Goal: Check status: Check status

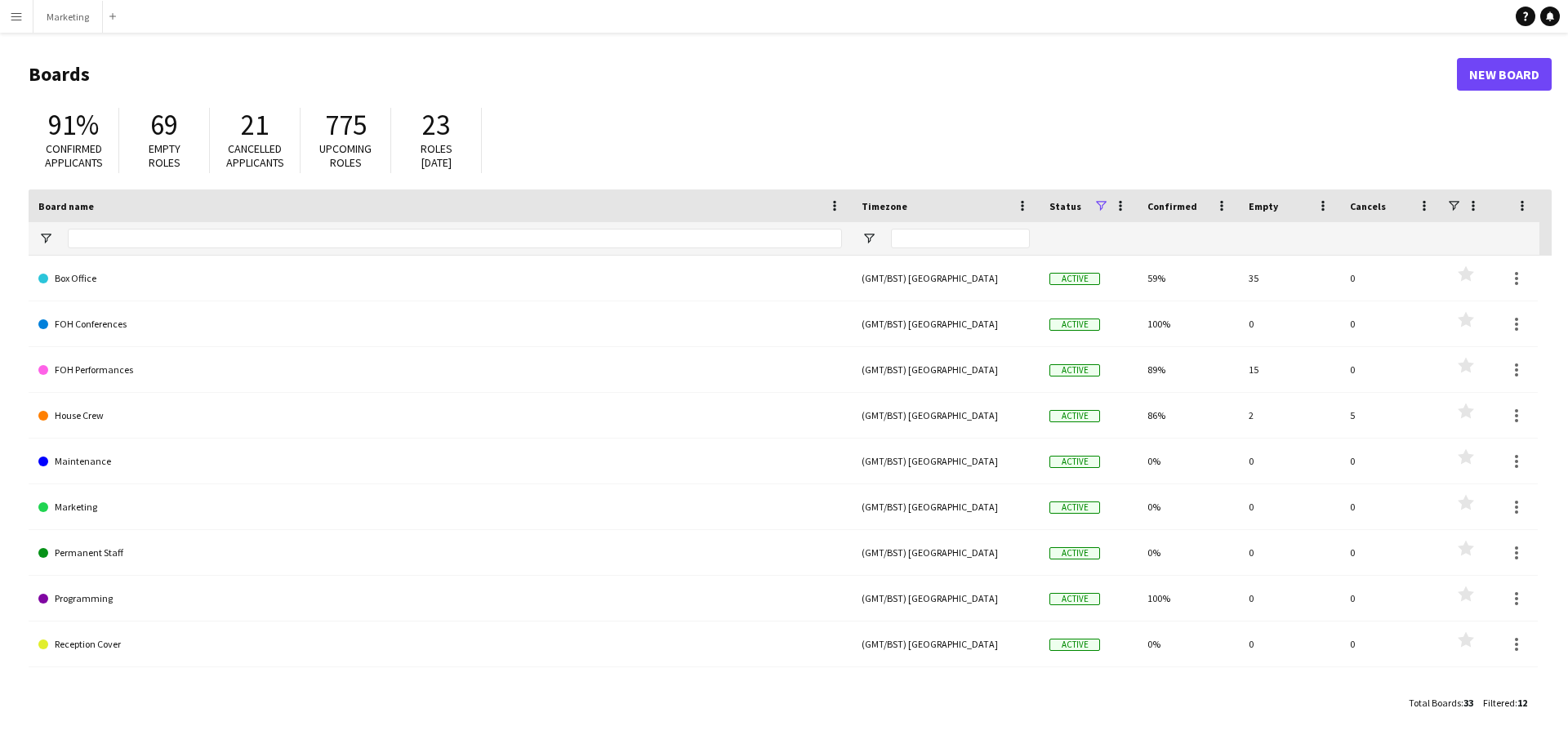
click at [9, 9] on app-icon "Menu" at bounding box center [15, 15] width 13 height 13
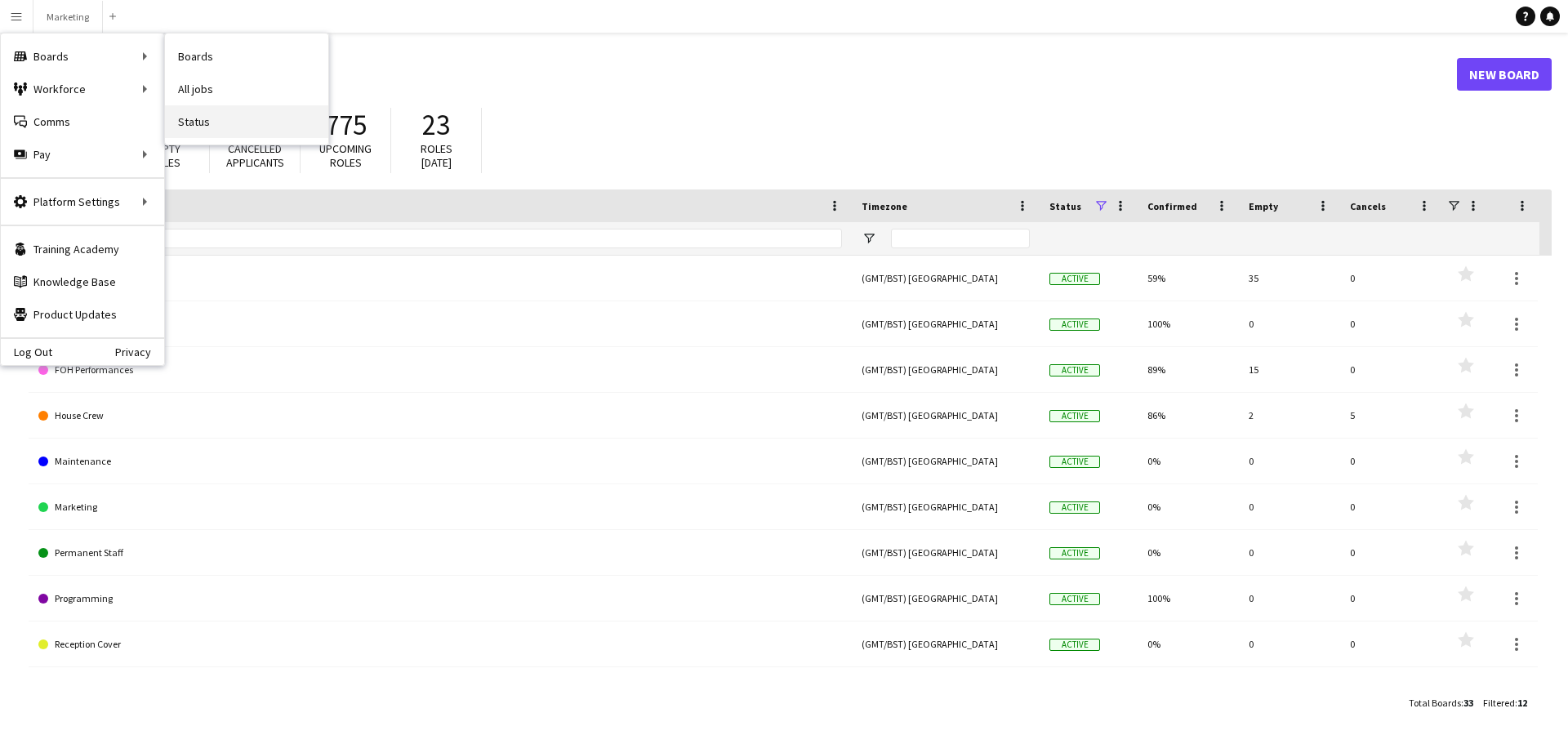
click at [218, 131] on link "Status" at bounding box center [247, 122] width 164 height 33
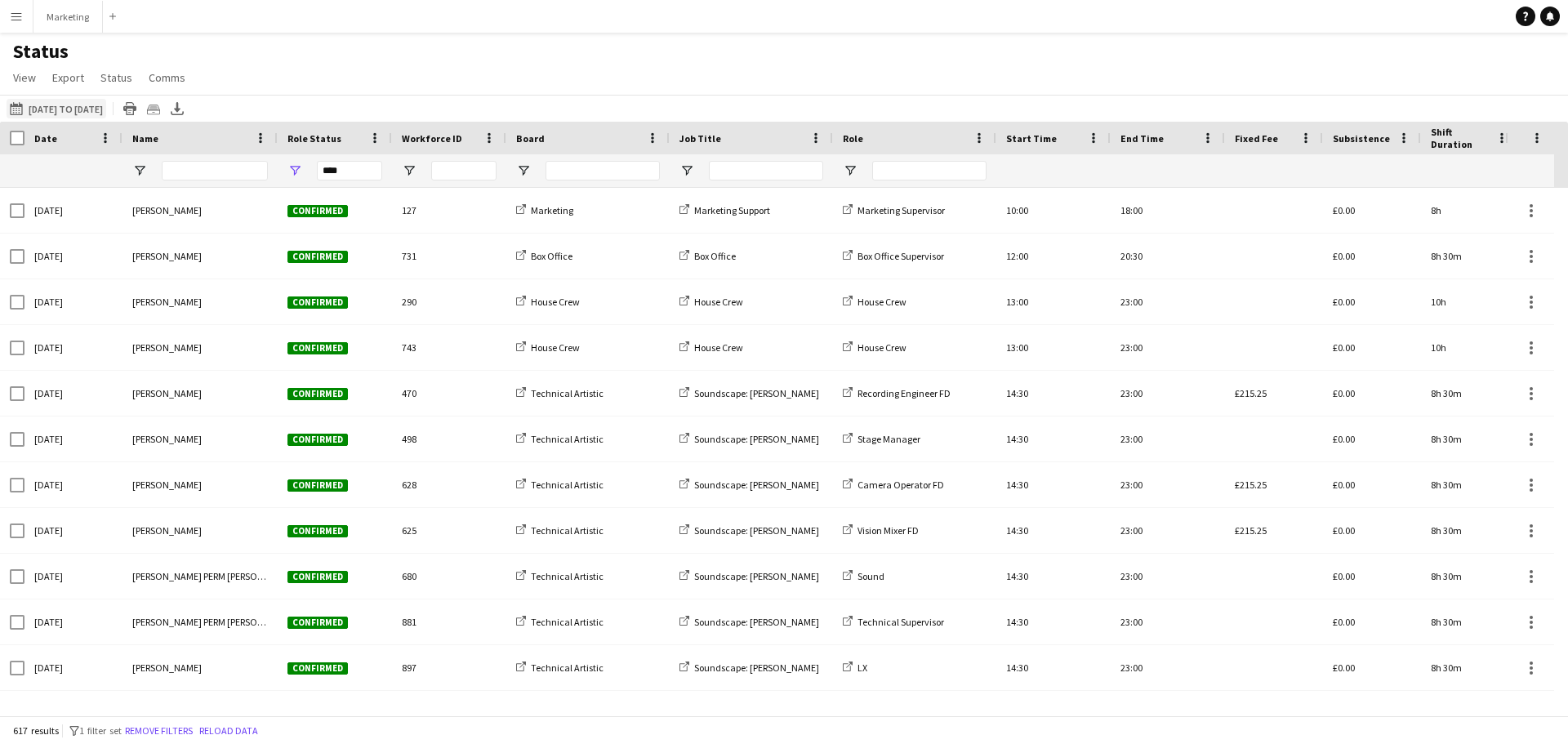
click at [52, 110] on button "[DATE] to [DATE] [DATE] to [DATE]" at bounding box center [57, 108] width 99 height 20
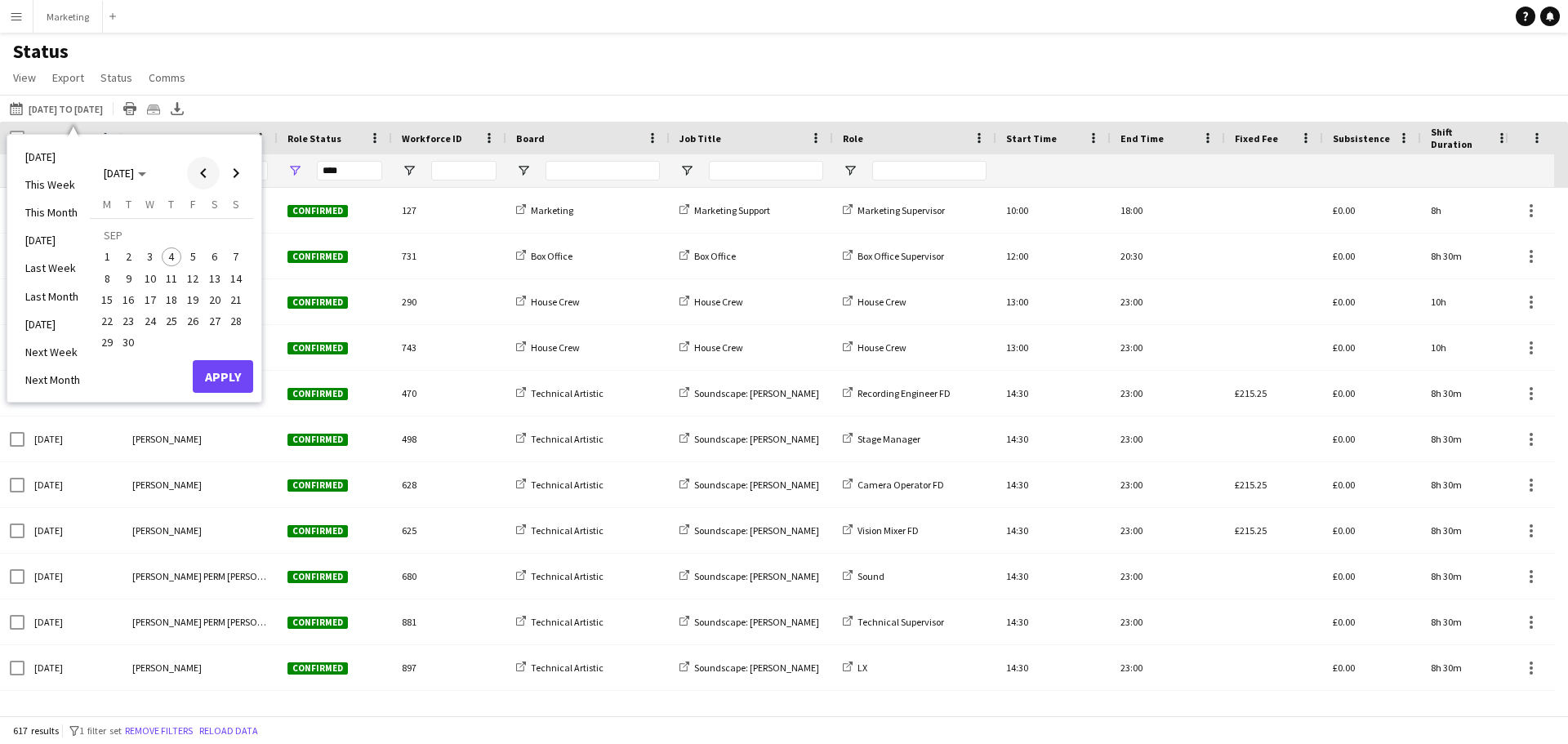
click at [204, 170] on span "Previous month" at bounding box center [203, 173] width 33 height 33
click at [232, 280] on span "17" at bounding box center [235, 283] width 20 height 20
click at [239, 323] on span "31" at bounding box center [235, 324] width 20 height 20
click at [221, 360] on button "Apply" at bounding box center [223, 359] width 61 height 33
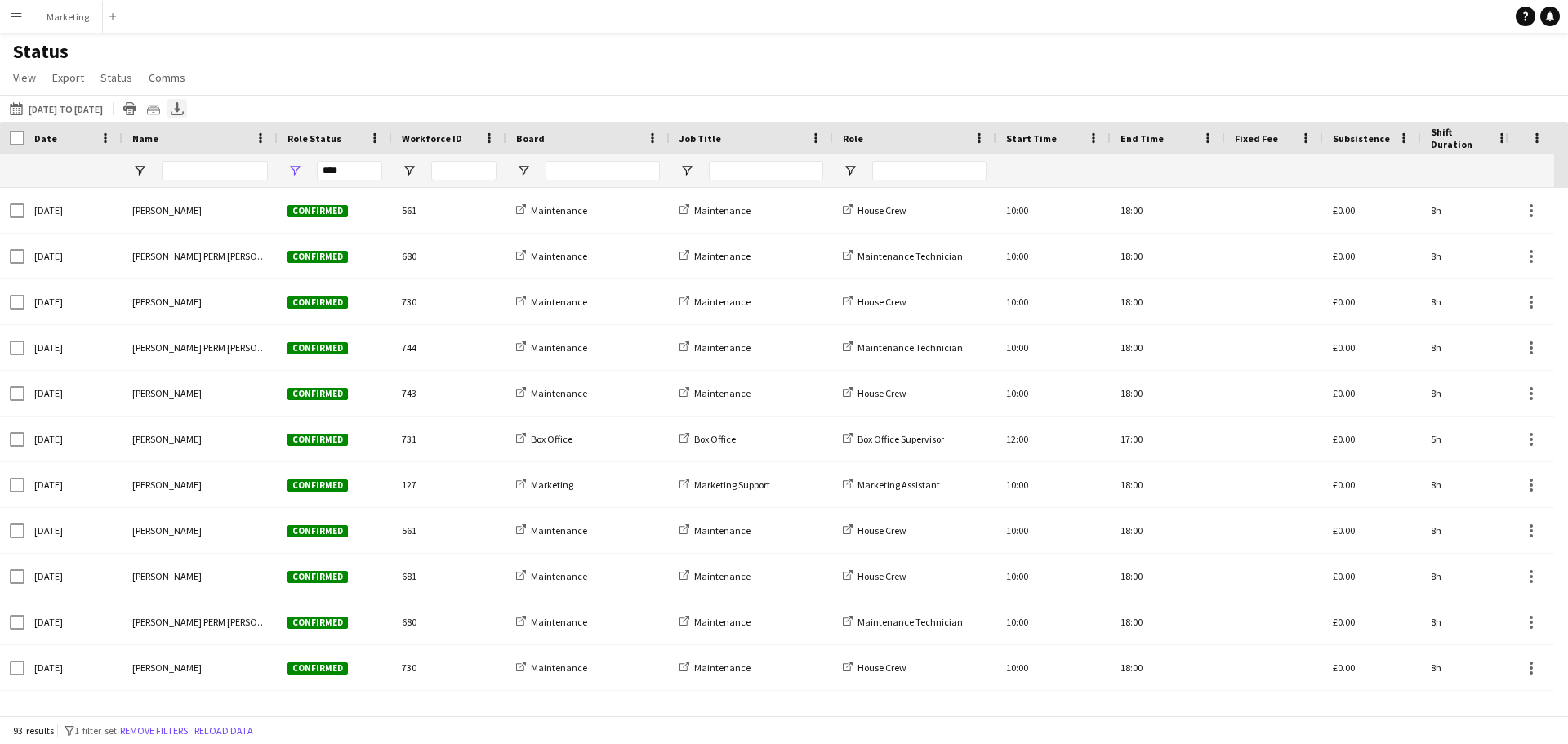
click at [181, 109] on icon at bounding box center [177, 106] width 7 height 9
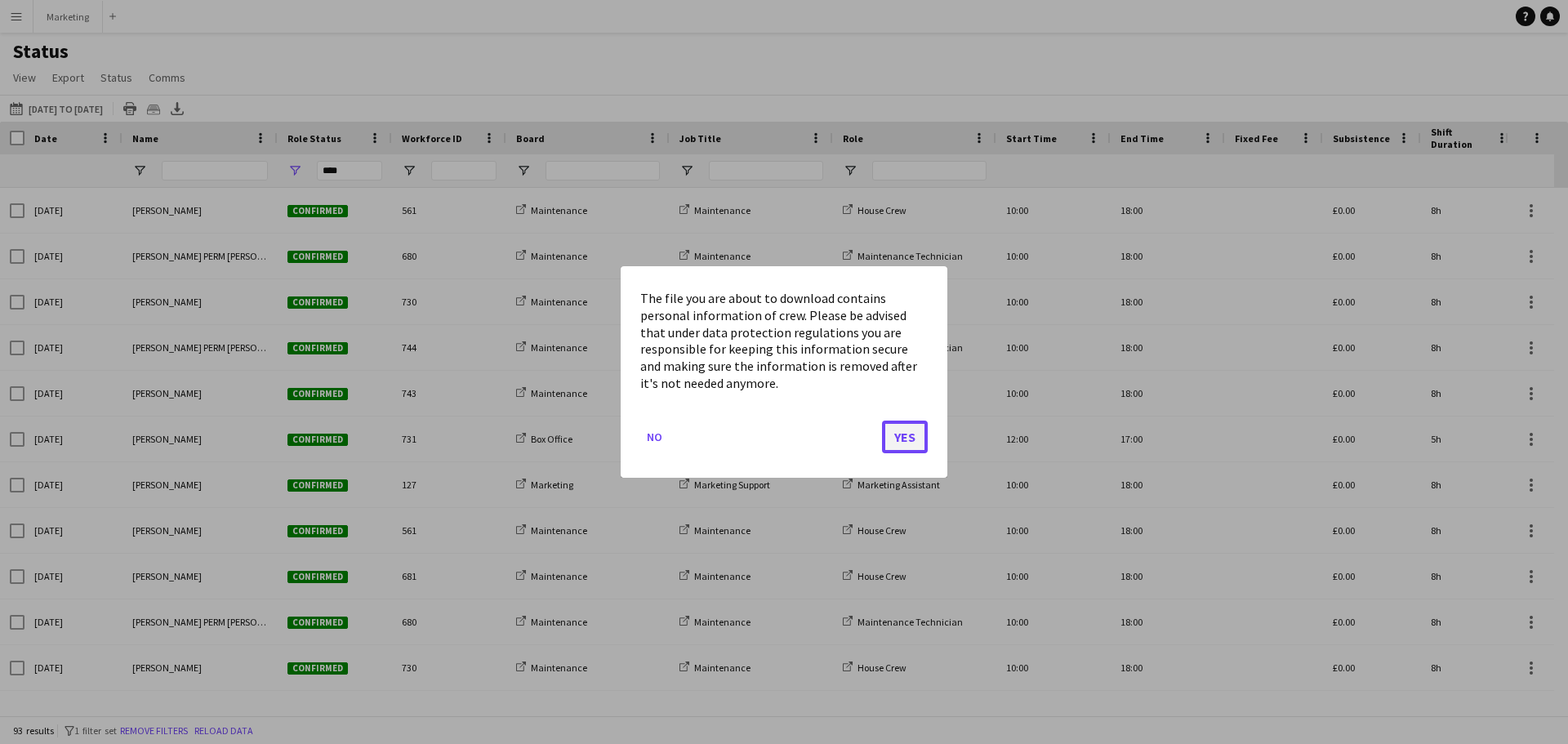
click at [913, 443] on button "Yes" at bounding box center [904, 437] width 45 height 33
